Goal: Task Accomplishment & Management: Use online tool/utility

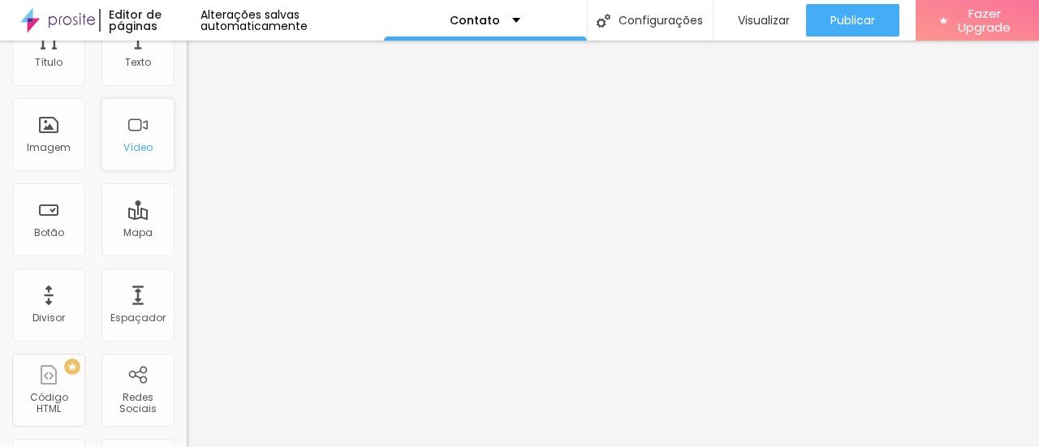
scroll to position [162, 0]
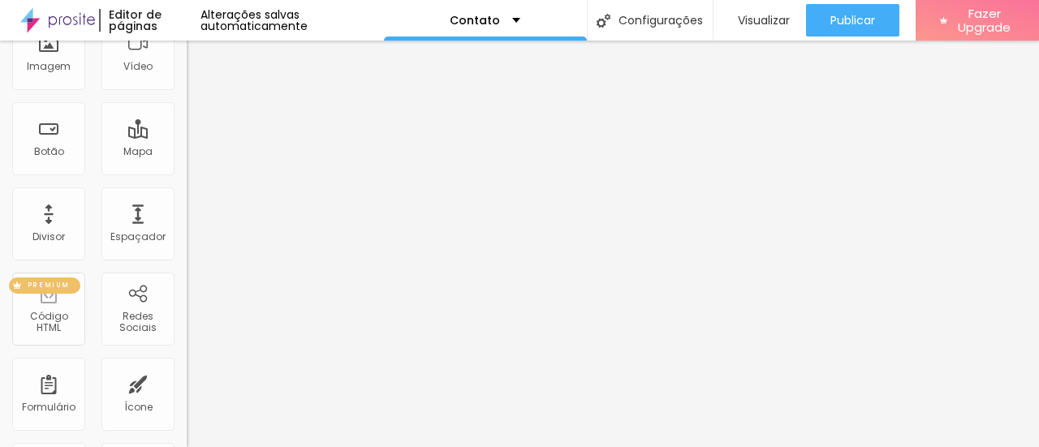
click at [43, 309] on div "PREMIUM Código HTML" at bounding box center [48, 309] width 73 height 73
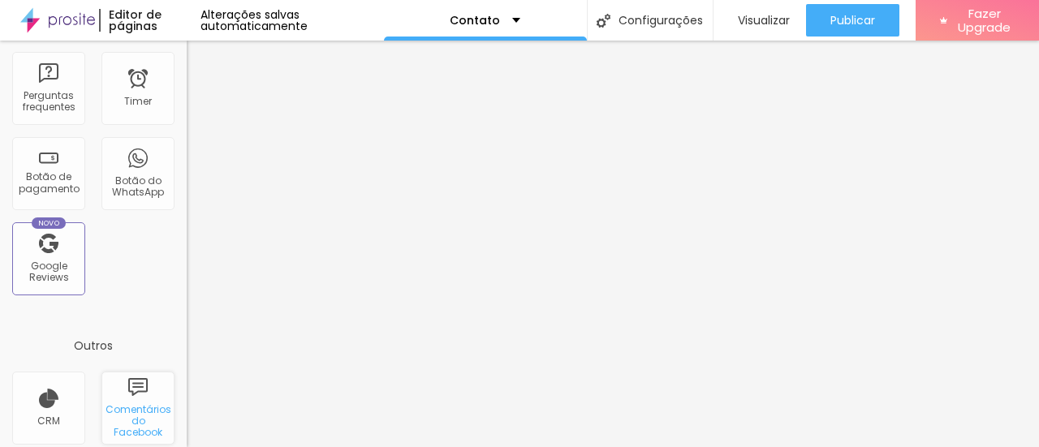
scroll to position [648, 0]
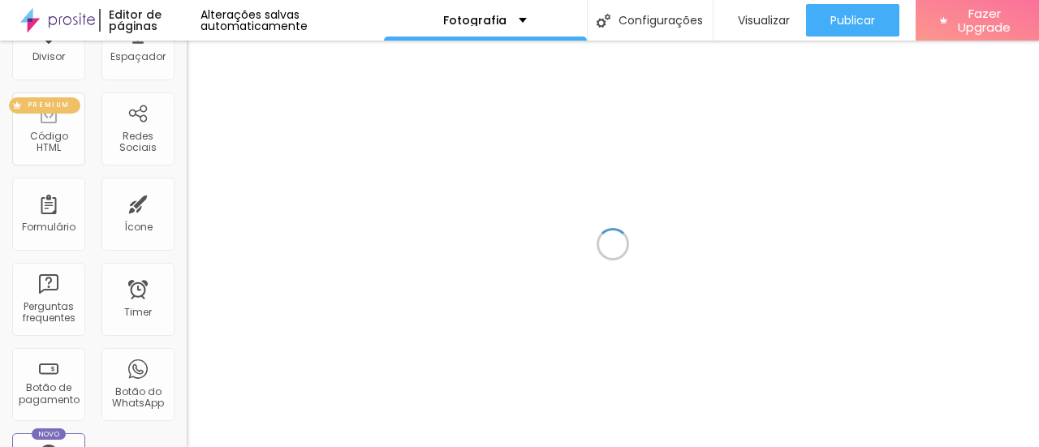
scroll to position [243, 0]
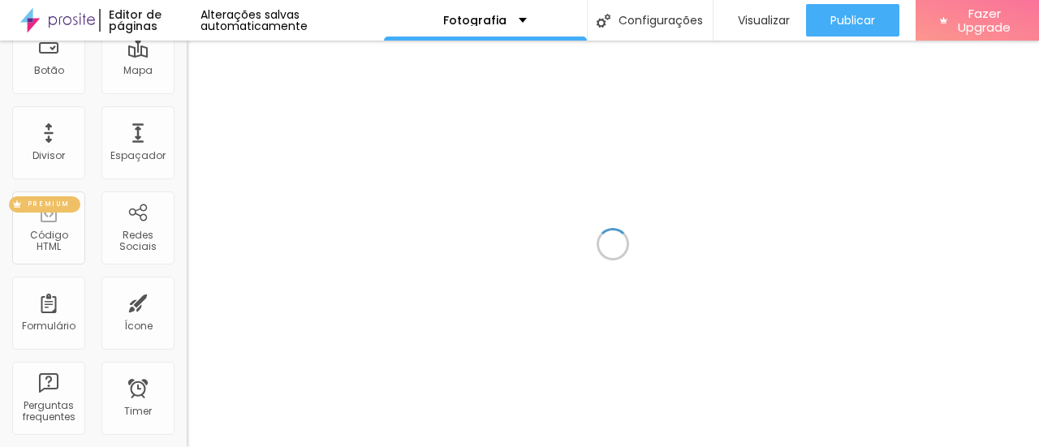
click at [62, 226] on div "PREMIUM Código HTML" at bounding box center [48, 228] width 73 height 73
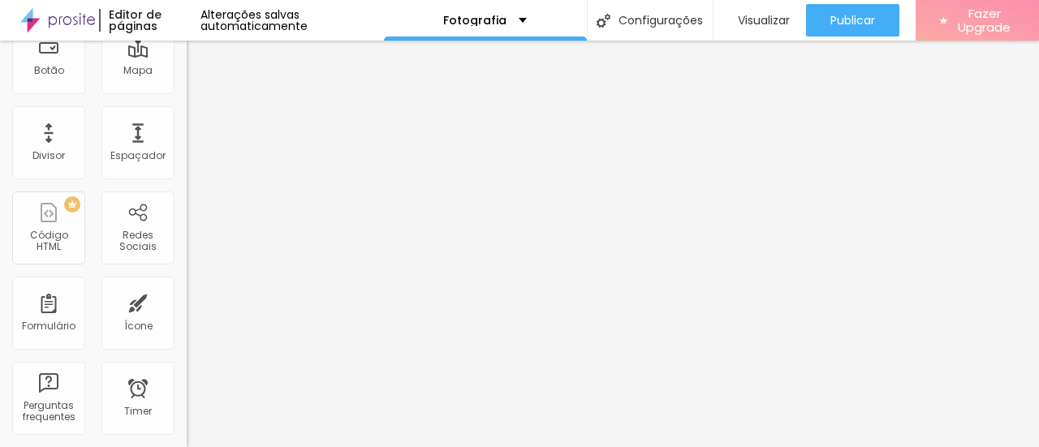
click at [974, 14] on span "Fazer Upgrade" at bounding box center [983, 20] width 61 height 28
